Goal: Complete application form

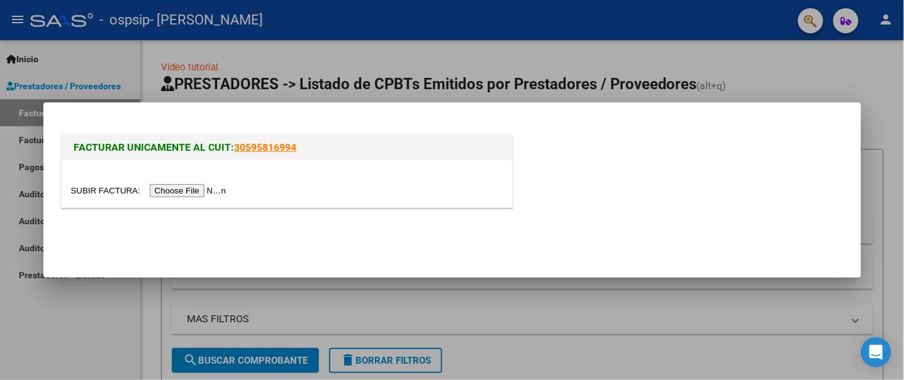
click at [196, 190] on input "file" at bounding box center [150, 190] width 159 height 13
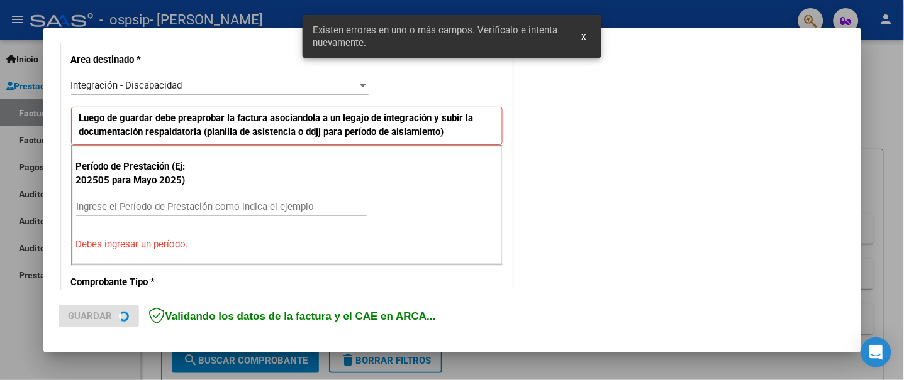
scroll to position [290, 0]
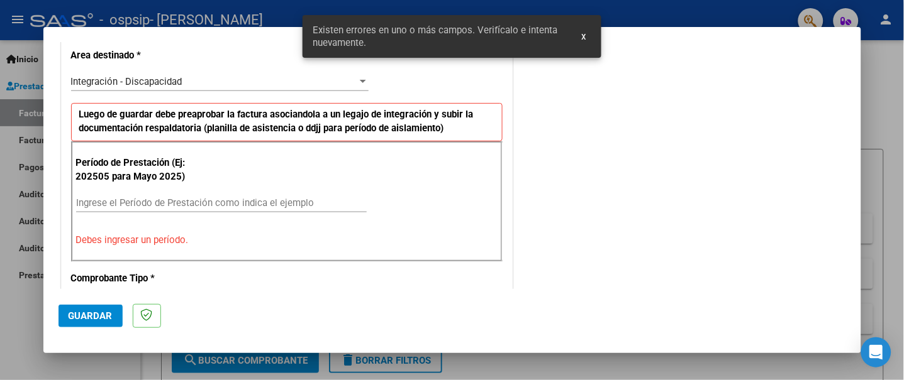
click at [138, 199] on input "Ingrese el Período de Prestación como indica el ejemplo" at bounding box center [221, 202] width 290 height 11
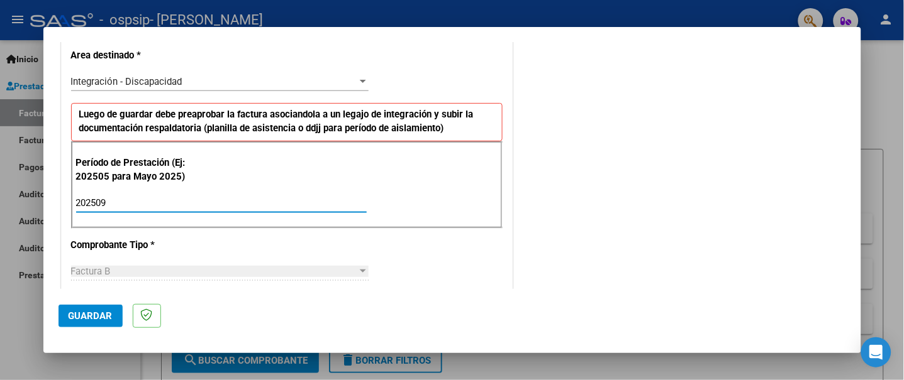
type input "202509"
click at [292, 180] on div "Período de Prestación (Ej: 202505 para Mayo 2025) 202509 Ingrese el Período de …" at bounding box center [286, 185] width 431 height 88
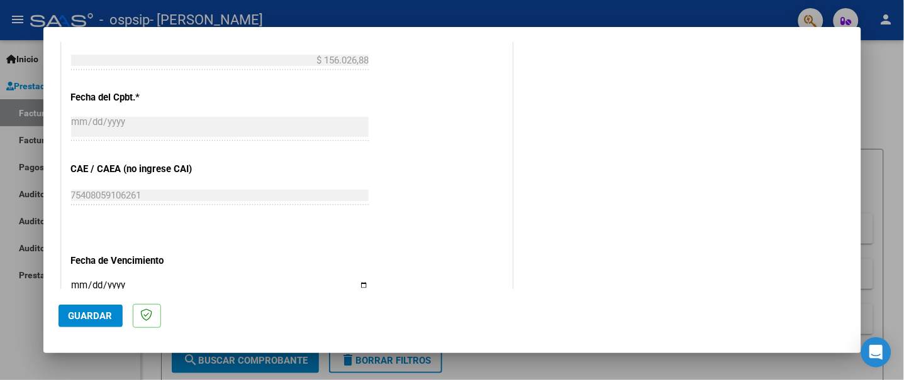
scroll to position [793, 0]
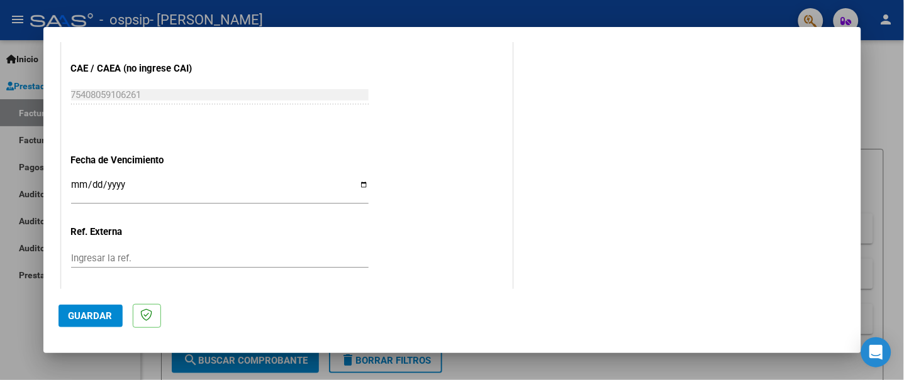
click at [362, 185] on input "Ingresar la fecha" at bounding box center [219, 190] width 297 height 20
type input "[DATE]"
click at [91, 311] on span "Guardar" at bounding box center [91, 316] width 44 height 11
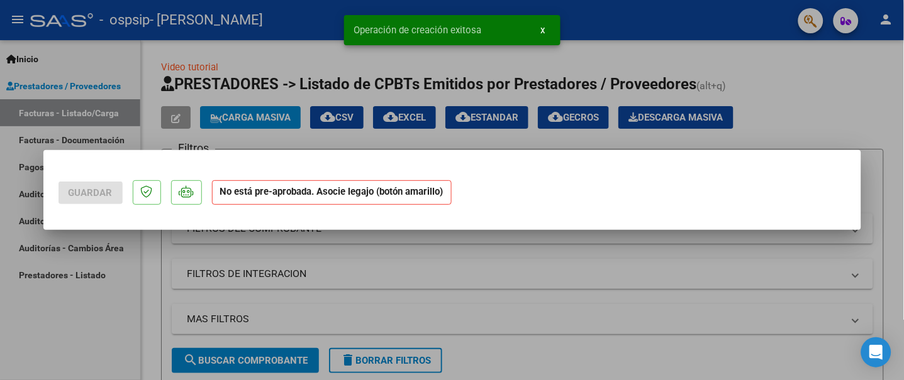
scroll to position [0, 0]
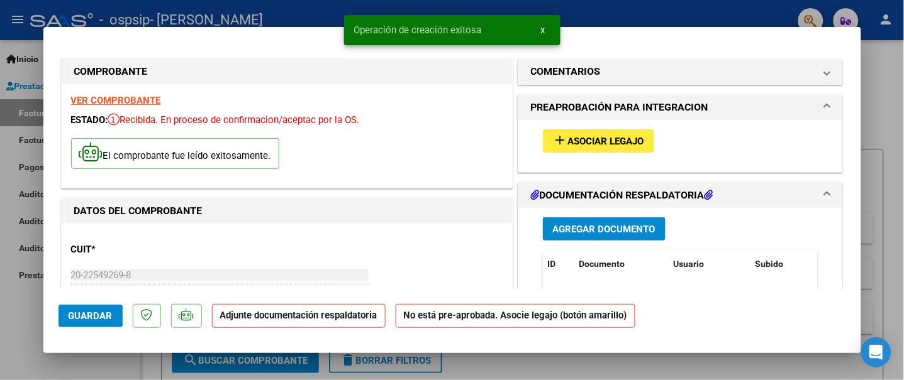
click at [594, 138] on span "Asociar Legajo" at bounding box center [606, 141] width 76 height 11
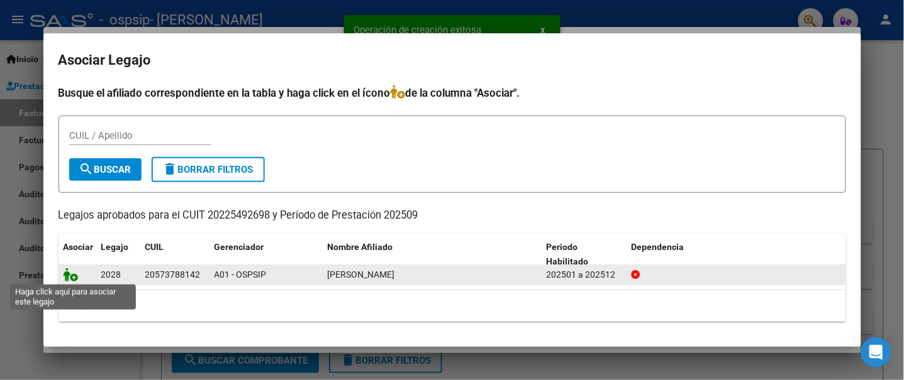
click at [74, 277] on icon at bounding box center [71, 275] width 15 height 14
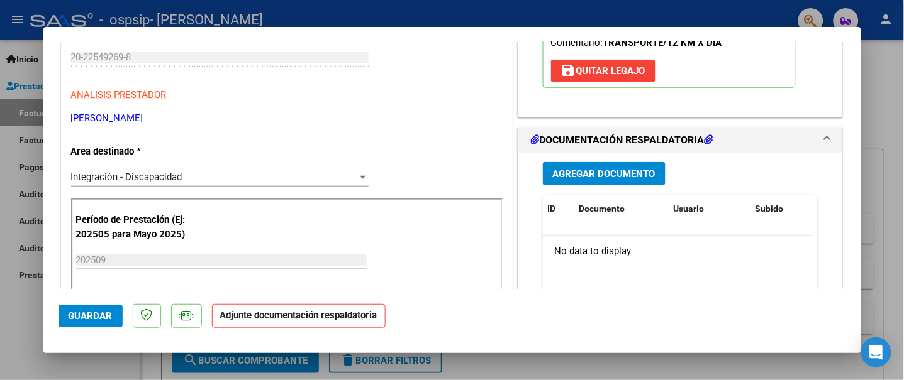
scroll to position [167, 0]
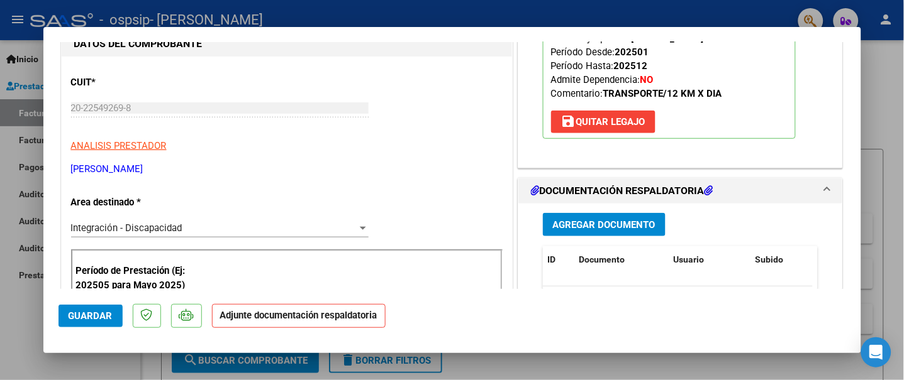
click at [609, 222] on span "Agregar Documento" at bounding box center [604, 224] width 102 height 11
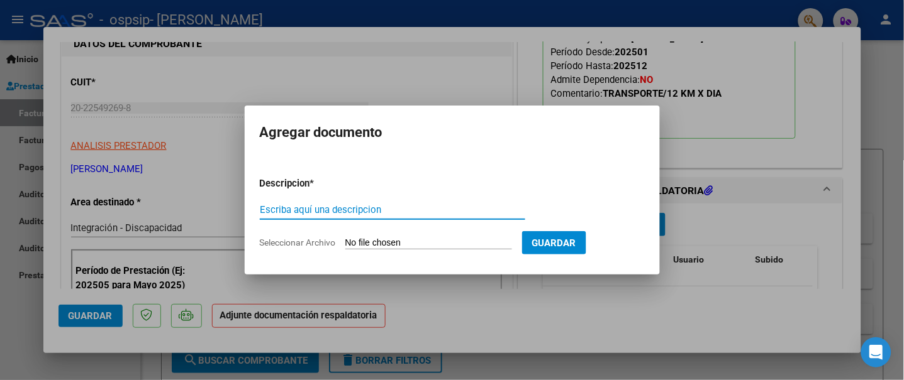
click at [413, 246] on input "Seleccionar Archivo" at bounding box center [428, 244] width 167 height 12
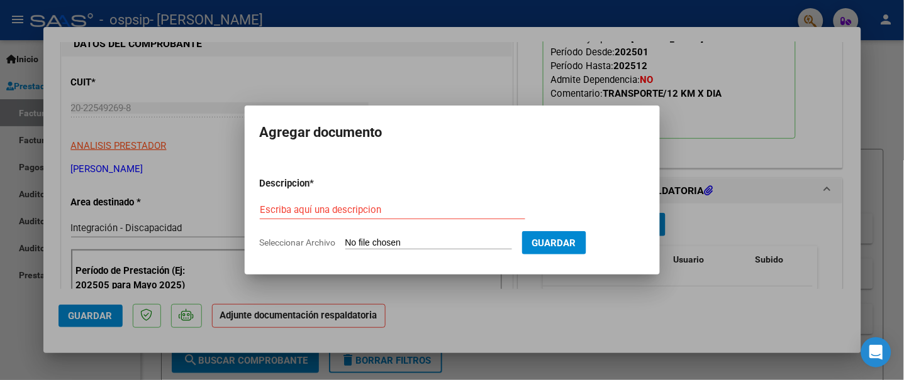
type input "C:\fakepath\[PERSON_NAME] SEPTIEMBRE.pdf"
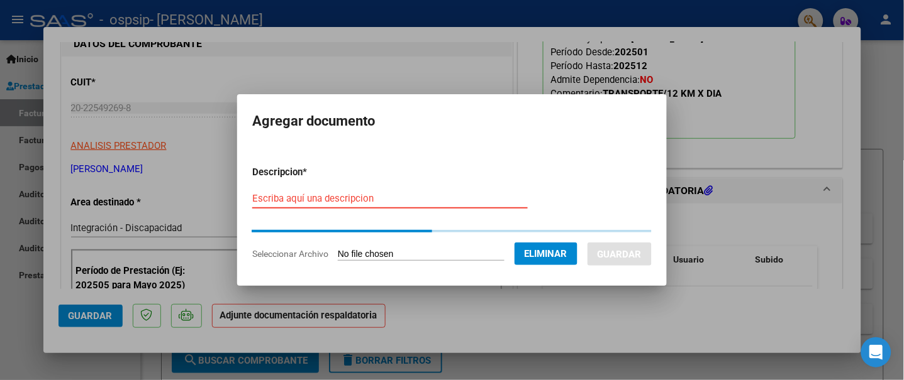
click at [343, 197] on input "Escriba aquí una descripcion" at bounding box center [389, 198] width 275 height 11
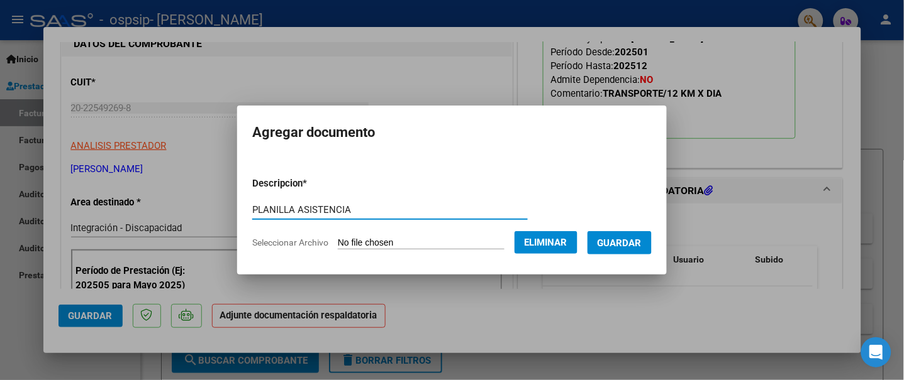
type input "PLANILLA ASISTENCIA"
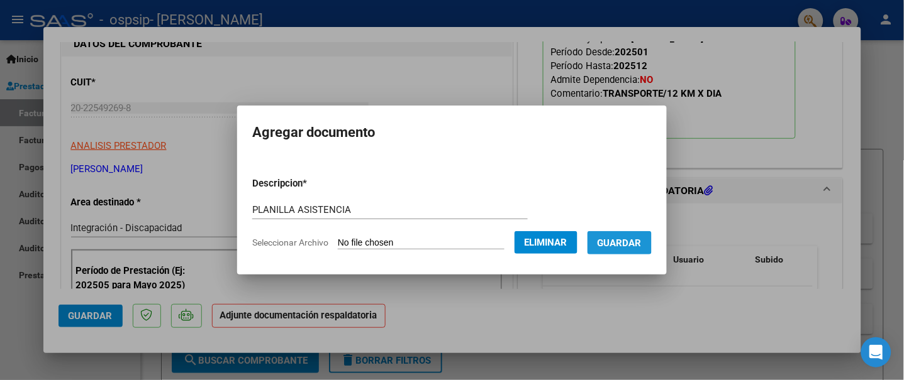
click at [622, 240] on span "Guardar" at bounding box center [619, 243] width 44 height 11
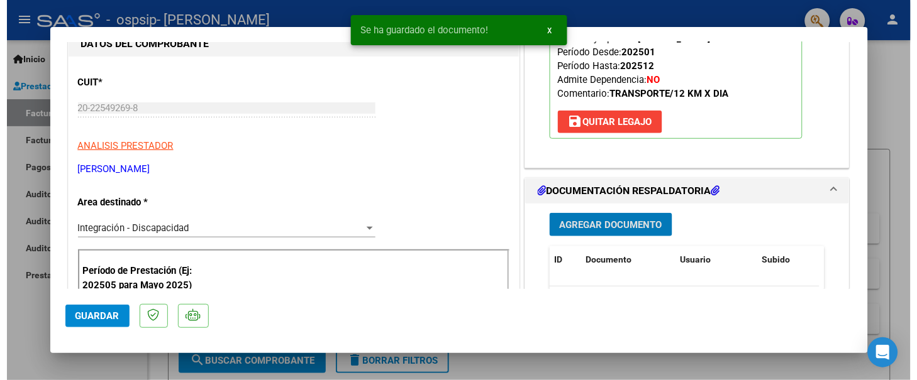
scroll to position [251, 0]
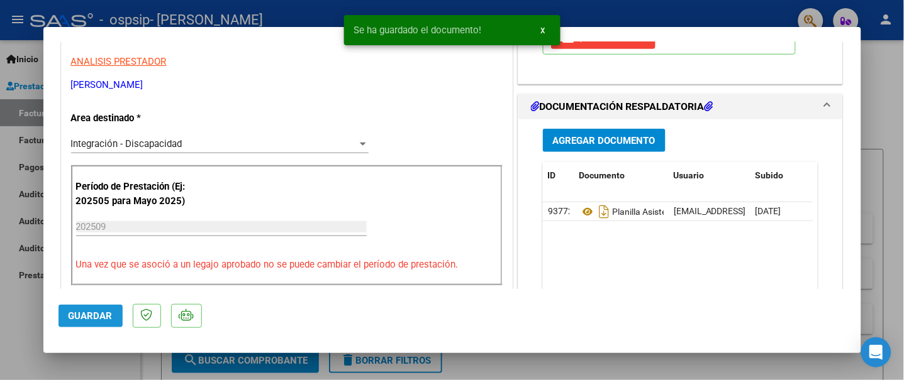
click at [91, 314] on span "Guardar" at bounding box center [91, 316] width 44 height 11
click at [296, 16] on div at bounding box center [452, 190] width 904 height 380
